Goal: Check status: Check status

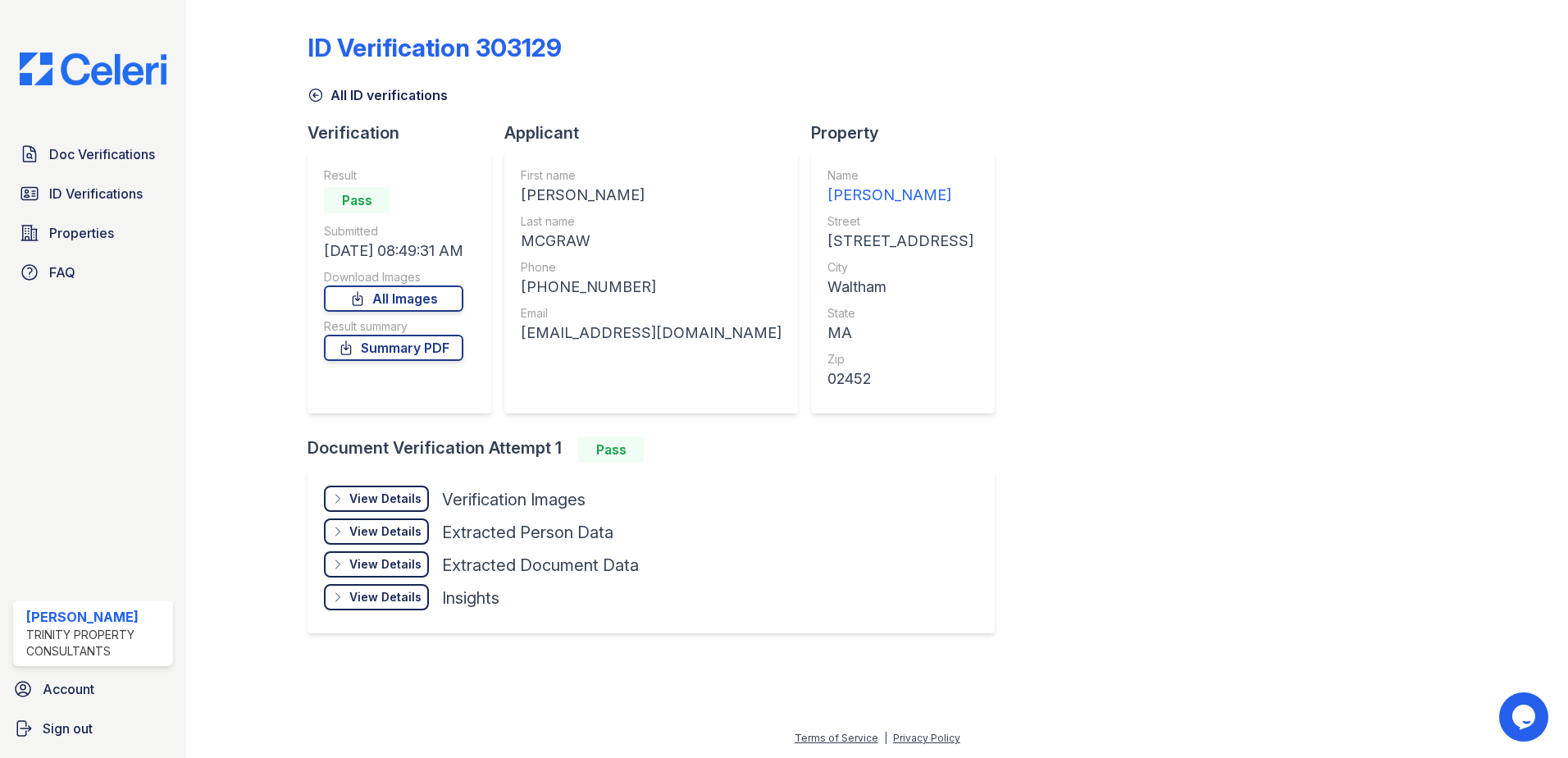
drag, startPoint x: 66, startPoint y: 187, endPoint x: 194, endPoint y: 103, distance: 153.1
click at [67, 186] on span "ID Verifications" at bounding box center [96, 193] width 93 height 20
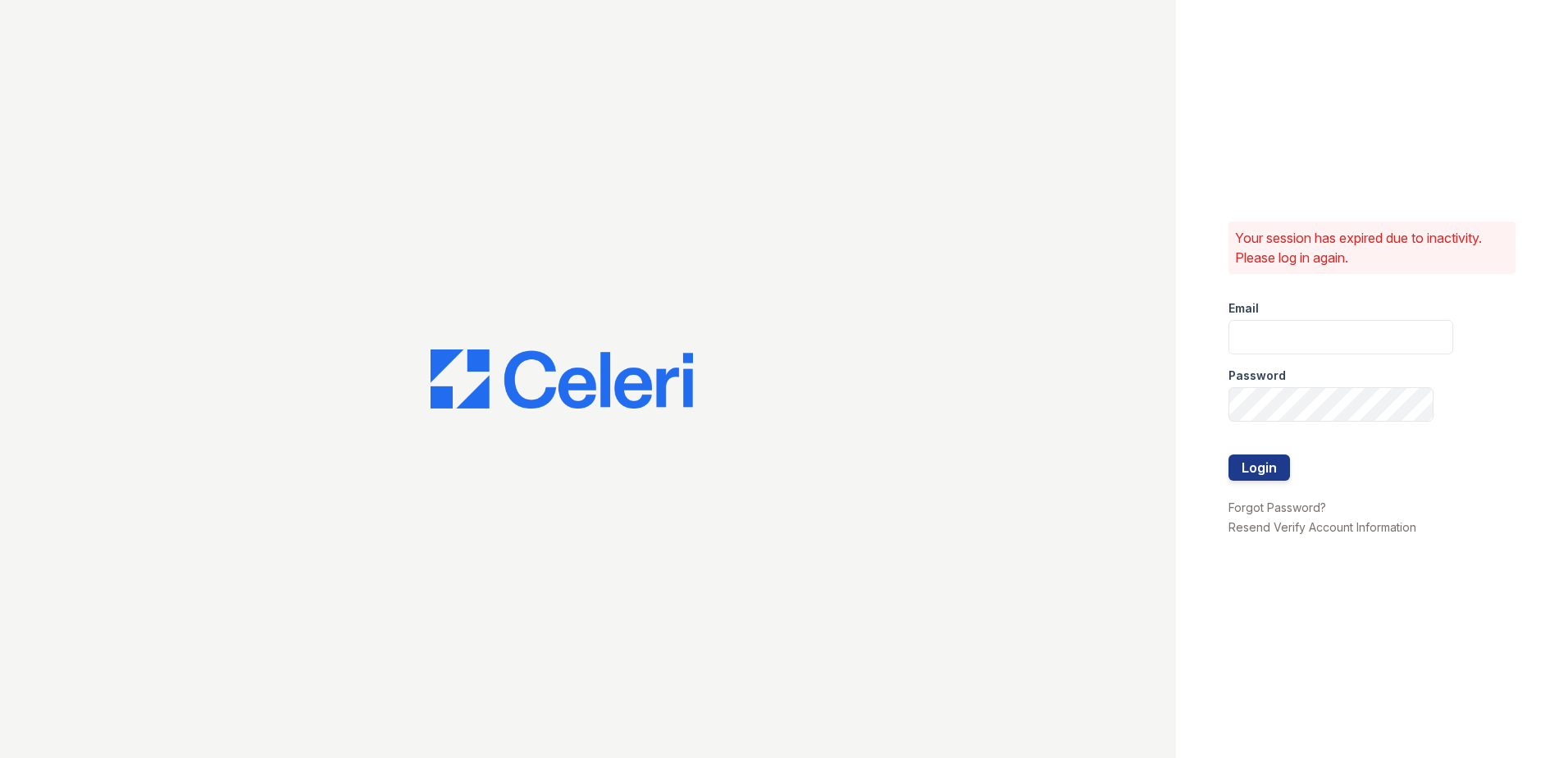
type input "Renewwaltham@trinity-pm.com"
click at [1240, 463] on button "Login" at bounding box center [1259, 467] width 62 height 26
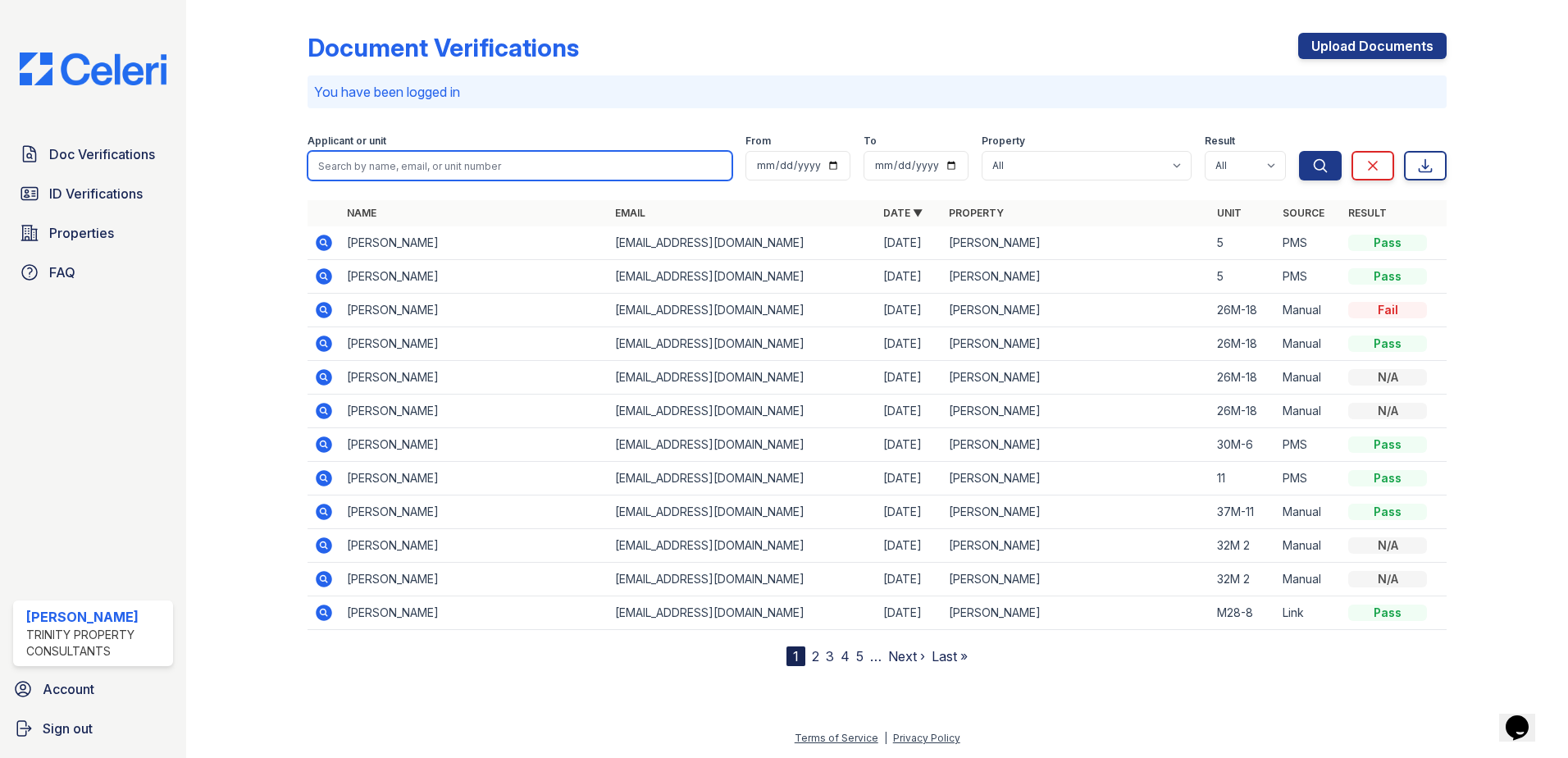
click at [527, 160] on input "search" at bounding box center [520, 165] width 425 height 29
paste input "[PERSON_NAME]"
type input "[PERSON_NAME]"
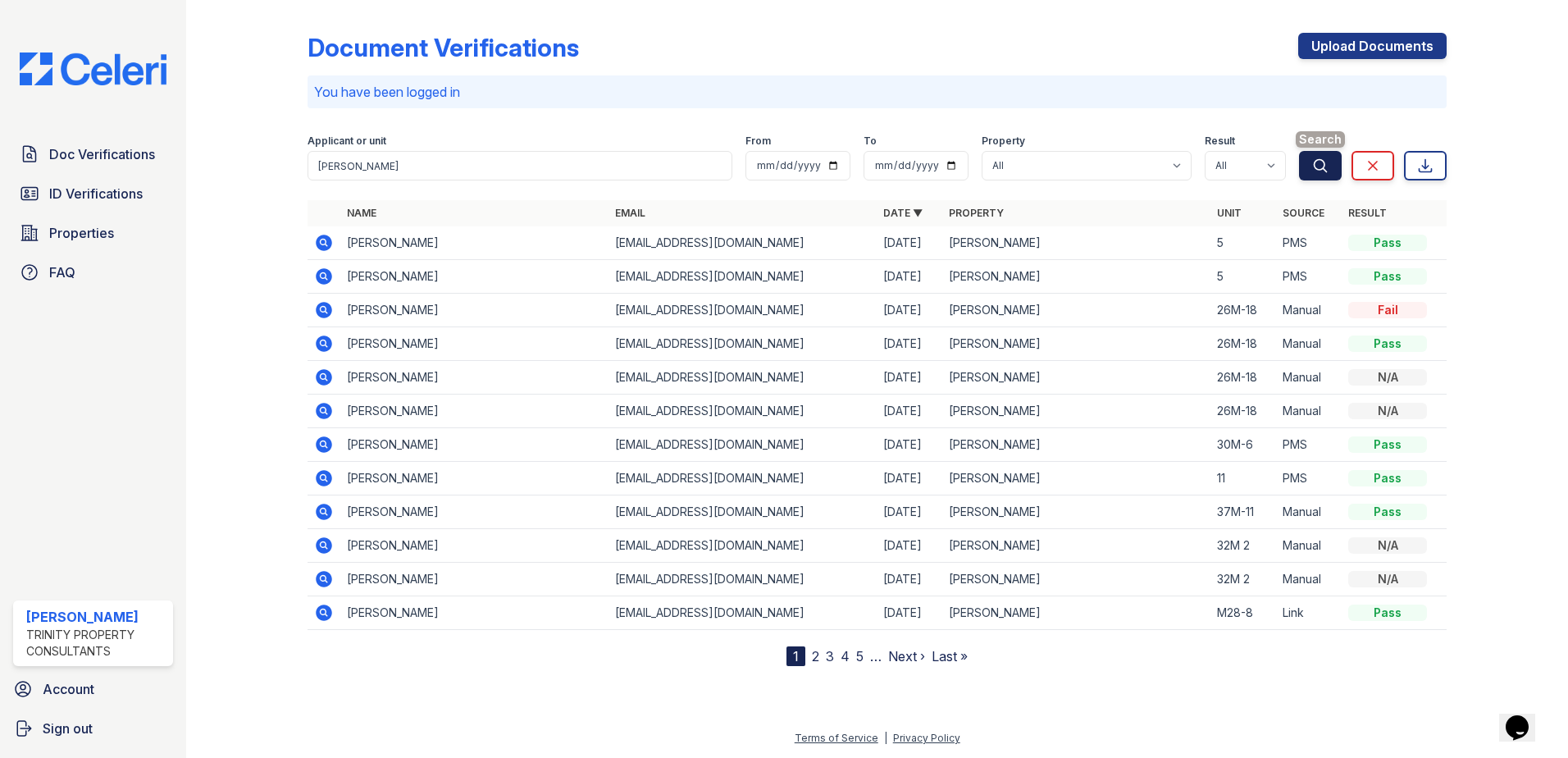
click at [1312, 170] on icon "submit" at bounding box center [1320, 166] width 17 height 17
